Goal: Task Accomplishment & Management: Manage account settings

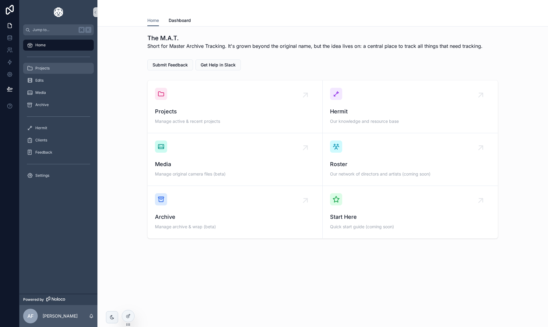
click at [42, 67] on span "Projects" at bounding box center [42, 68] width 14 height 5
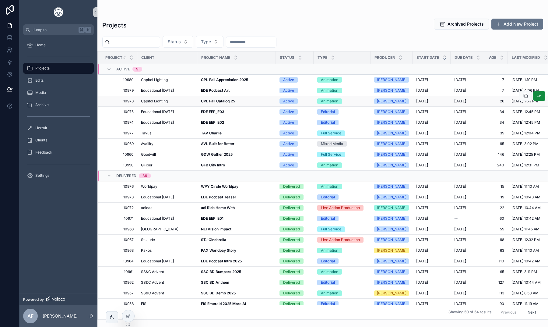
click at [160, 102] on span "Capitol Lighting" at bounding box center [154, 101] width 27 height 5
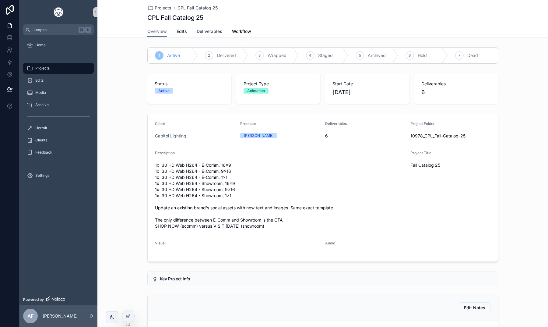
click at [198, 34] on span "Deliverables" at bounding box center [210, 31] width 26 height 6
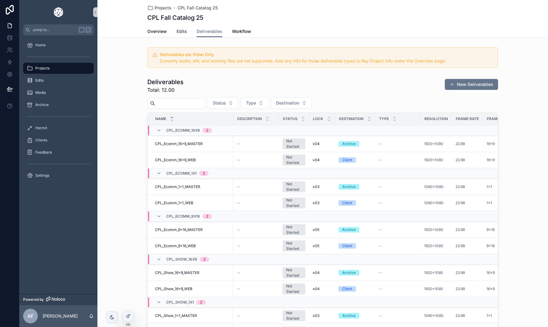
click at [182, 34] on span "Edits" at bounding box center [182, 31] width 10 height 6
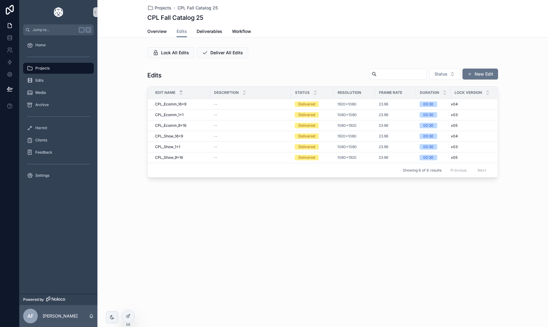
click at [296, 62] on div "Lock All Edits Deliver All Edits Edits Status New Edit Edit Name Description St…" at bounding box center [322, 112] width 451 height 135
click at [463, 102] on button "scrollable content" at bounding box center [462, 99] width 13 height 10
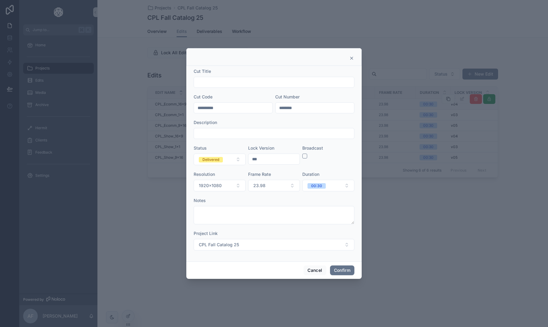
click at [352, 58] on icon at bounding box center [351, 58] width 5 height 5
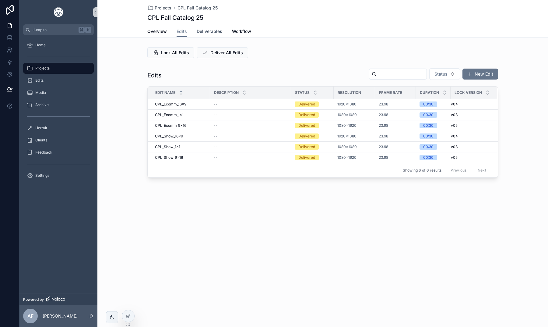
click at [206, 33] on span "Deliverables" at bounding box center [210, 31] width 26 height 6
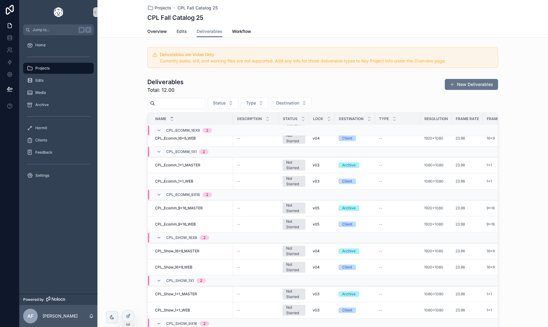
click at [181, 34] on span "Edits" at bounding box center [182, 31] width 10 height 6
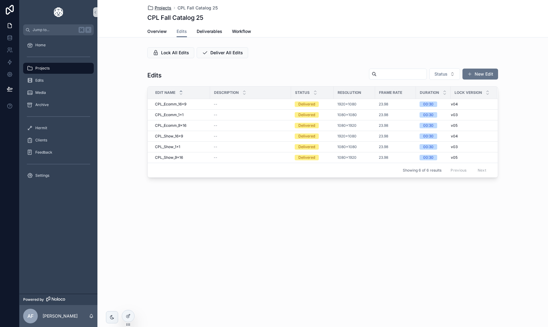
click at [159, 7] on span "Projects" at bounding box center [163, 8] width 17 height 6
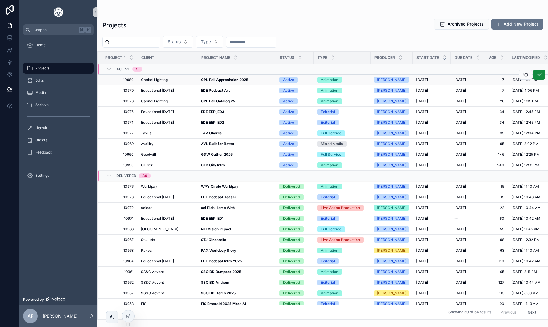
click at [161, 80] on span "Capitol Lighting" at bounding box center [154, 79] width 27 height 5
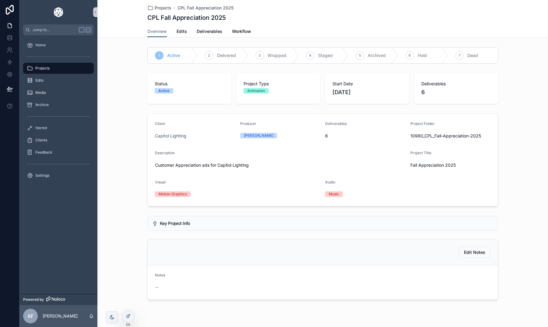
click at [181, 31] on span "Edits" at bounding box center [182, 31] width 10 height 6
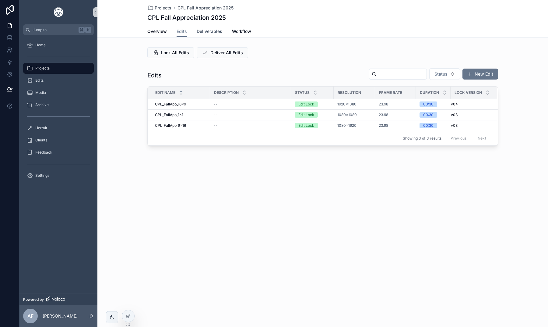
click at [214, 30] on span "Deliverables" at bounding box center [210, 31] width 26 height 6
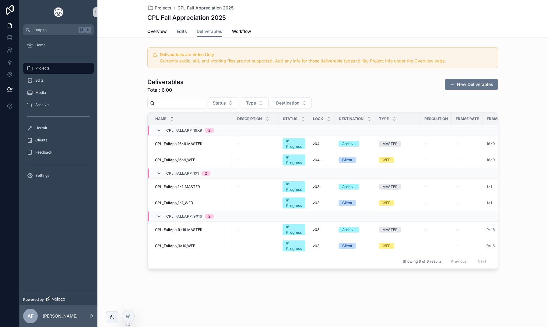
click at [180, 32] on span "Edits" at bounding box center [182, 31] width 10 height 6
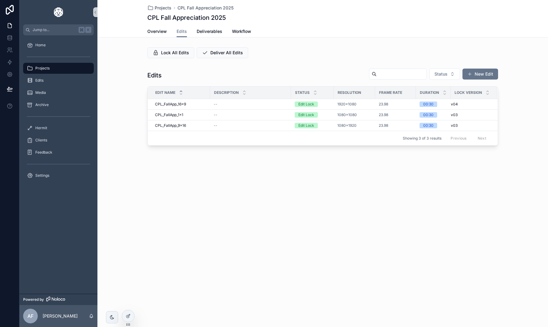
click at [174, 175] on div "Projects CPL Fall Appreciation 2025 CPL Fall Appreciation 2025 Edits Overview E…" at bounding box center [322, 93] width 451 height 187
click at [49, 69] on span "Projects" at bounding box center [42, 68] width 14 height 5
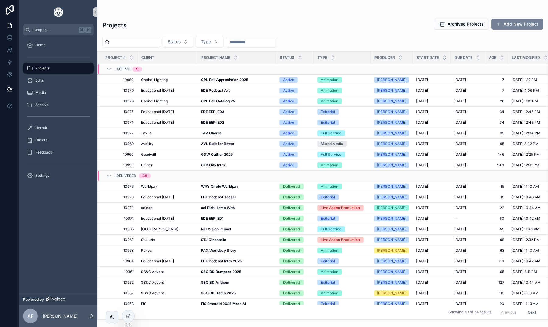
click at [504, 26] on button "Add New Project" at bounding box center [517, 24] width 52 height 11
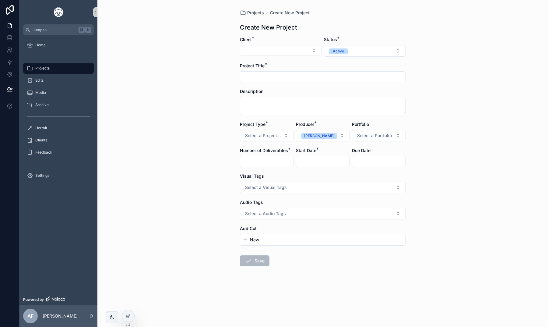
click at [44, 72] on div "Projects" at bounding box center [58, 68] width 63 height 10
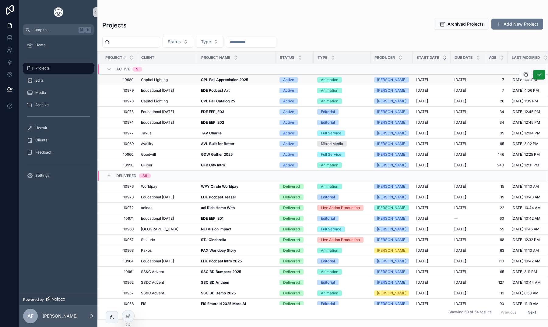
click at [208, 80] on strong "CPL Fall Appreciation 2025" at bounding box center [224, 79] width 47 height 5
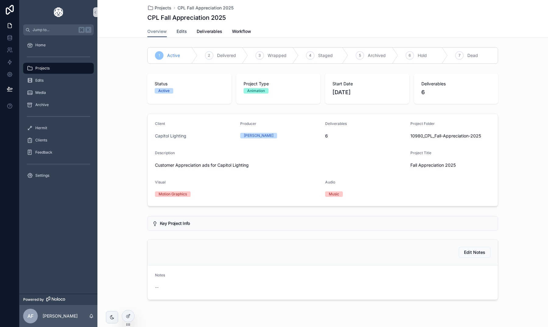
click at [182, 31] on span "Edits" at bounding box center [182, 31] width 10 height 6
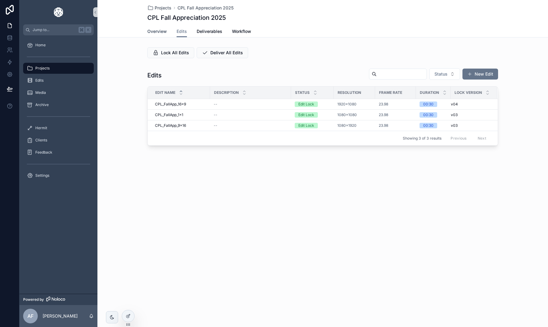
click at [159, 33] on span "Overview" at bounding box center [156, 31] width 19 height 6
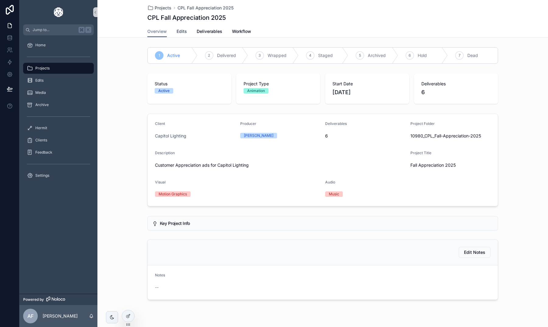
click at [179, 30] on span "Edits" at bounding box center [182, 31] width 10 height 6
